Goal: Navigation & Orientation: Go to known website

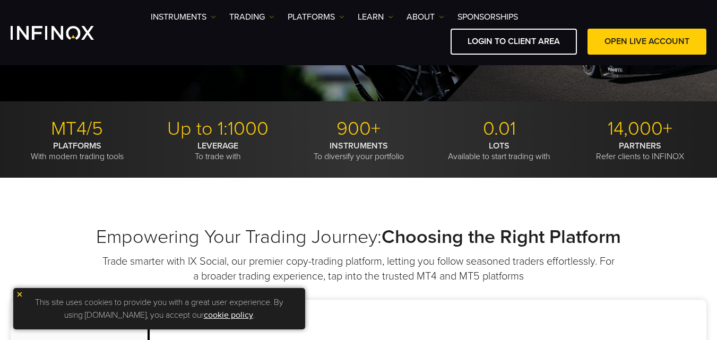
scroll to position [53, 0]
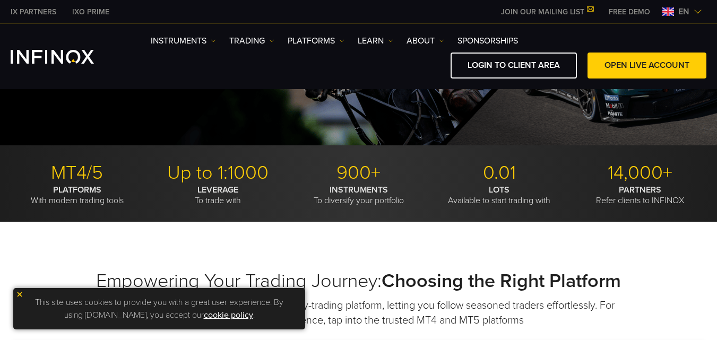
scroll to position [265, 0]
